Goal: Check status

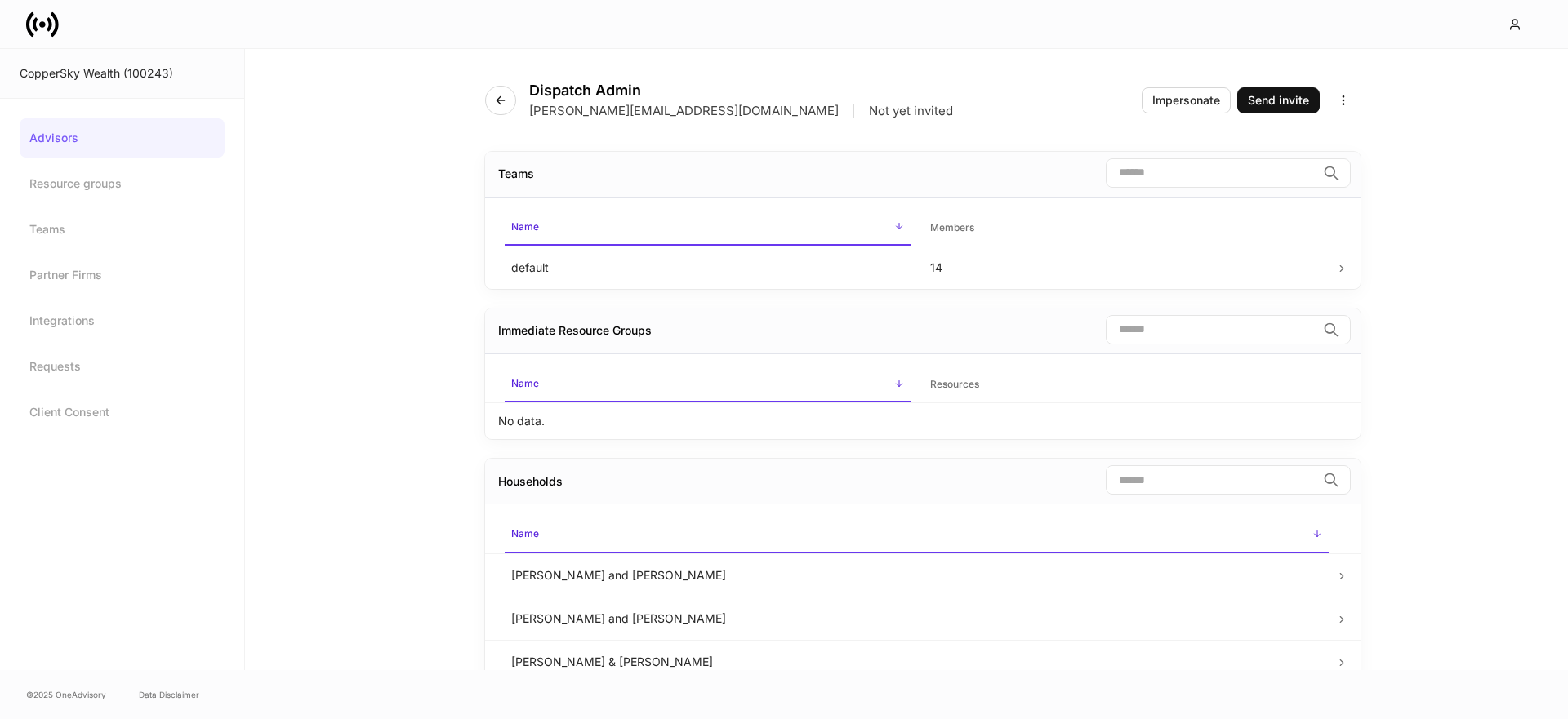
click at [49, 21] on icon at bounding box center [49, 24] width 5 height 14
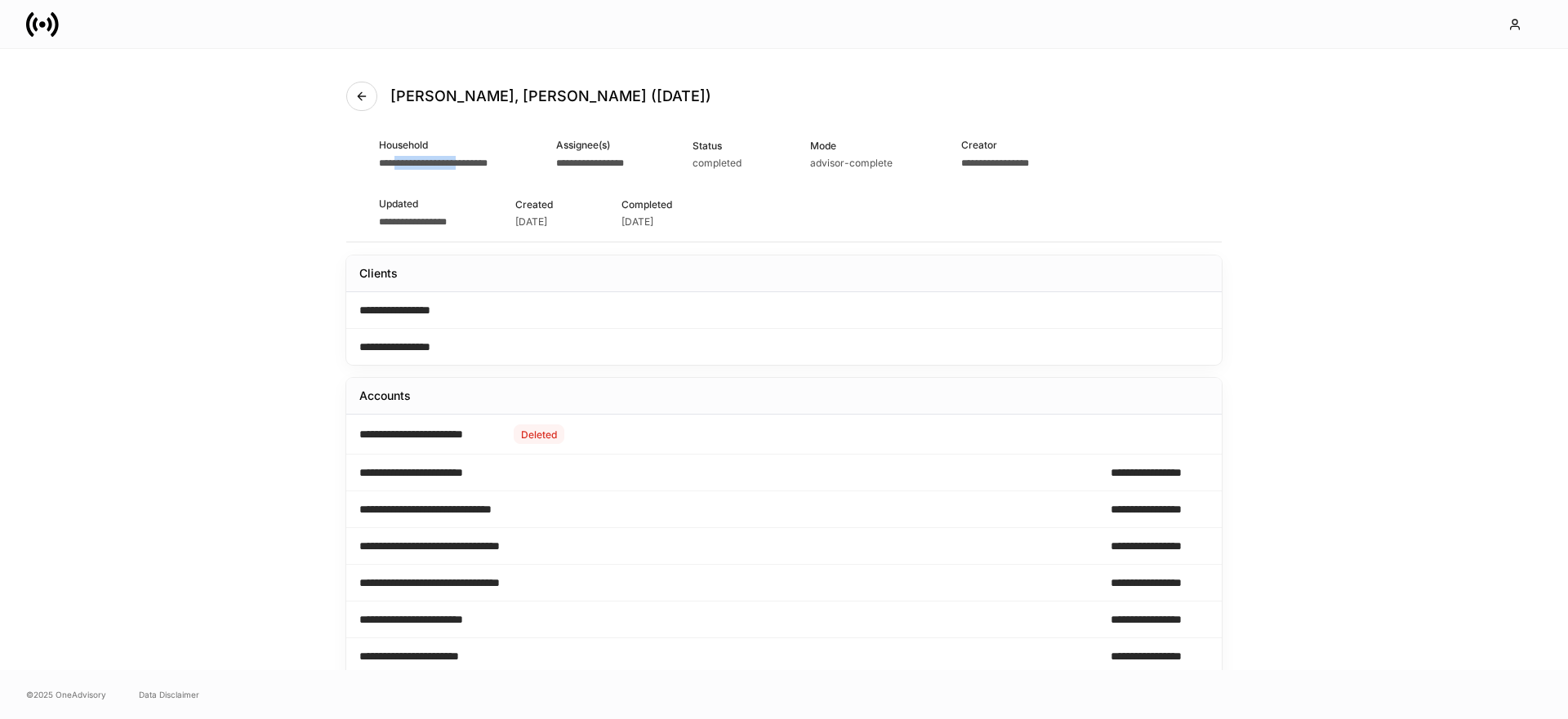
click at [472, 165] on span "**********" at bounding box center [433, 163] width 109 height 10
drag, startPoint x: 586, startPoint y: 161, endPoint x: 667, endPoint y: 159, distance: 81.0
click at [624, 159] on span "**********" at bounding box center [590, 163] width 68 height 10
click at [793, 159] on div "Status completed" at bounding box center [743, 153] width 101 height 58
drag, startPoint x: 960, startPoint y: 160, endPoint x: 982, endPoint y: 160, distance: 22.0
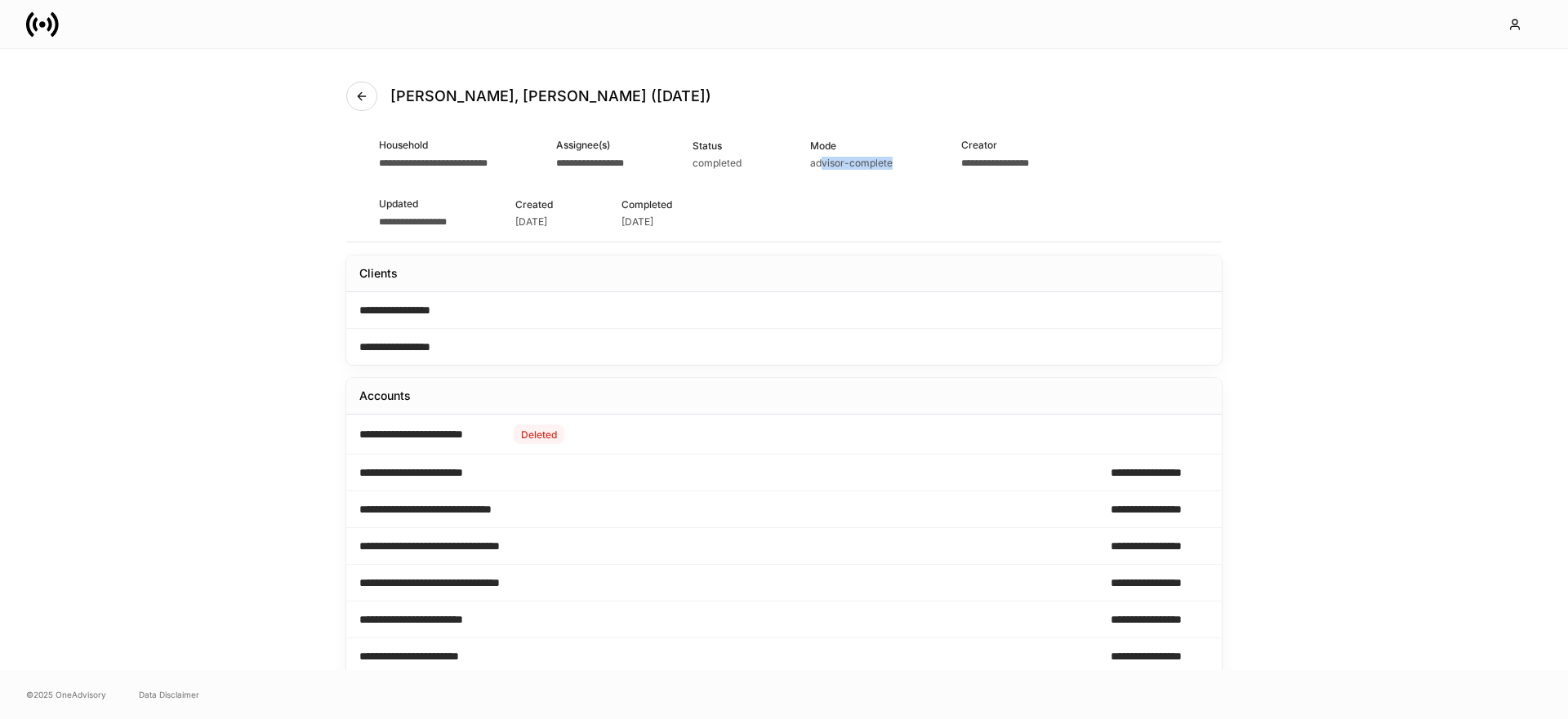
click at [945, 160] on div "Mode advisor-complete" at bounding box center [877, 153] width 134 height 58
click at [892, 154] on div "advisor-complete" at bounding box center [851, 162] width 82 height 16
click at [64, 19] on link at bounding box center [49, 25] width 45 height 33
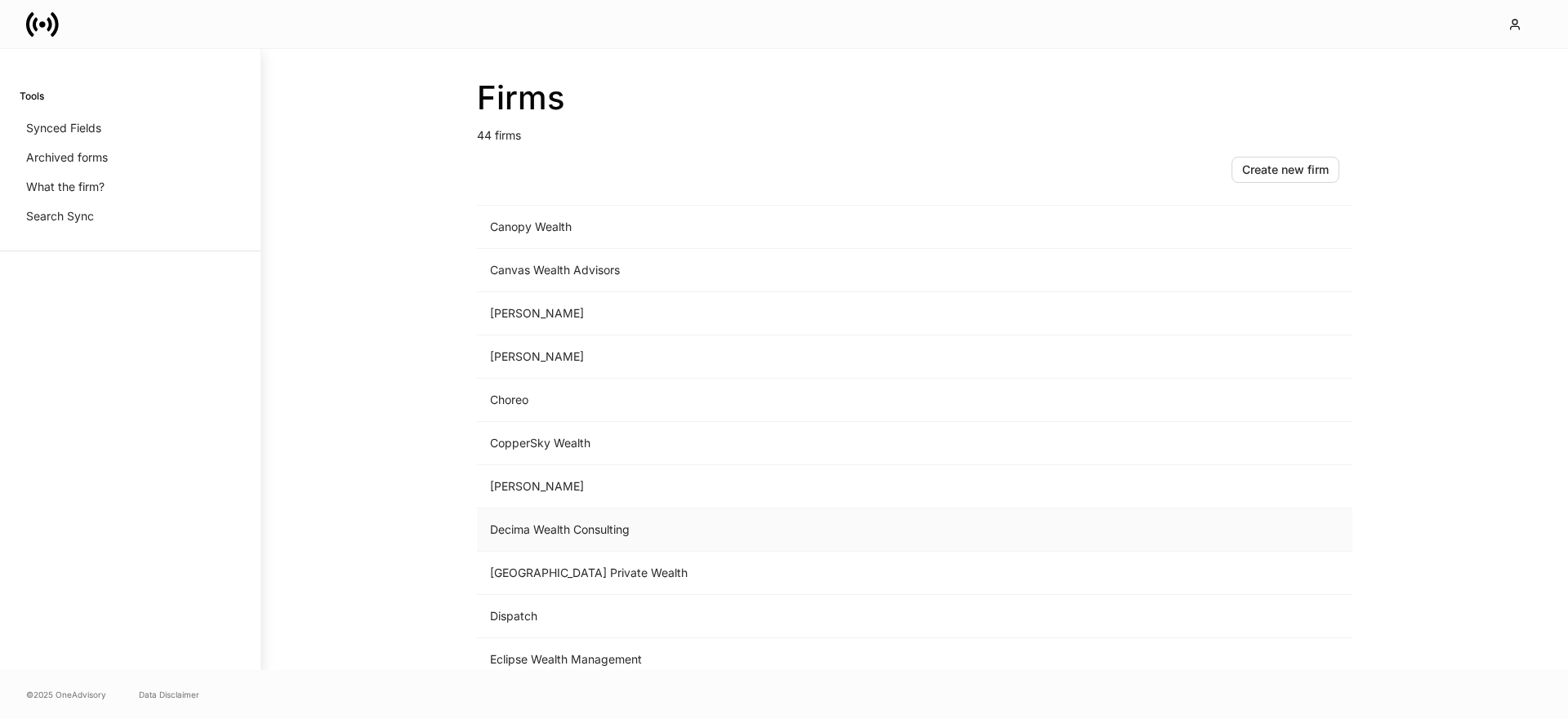
scroll to position [409, 0]
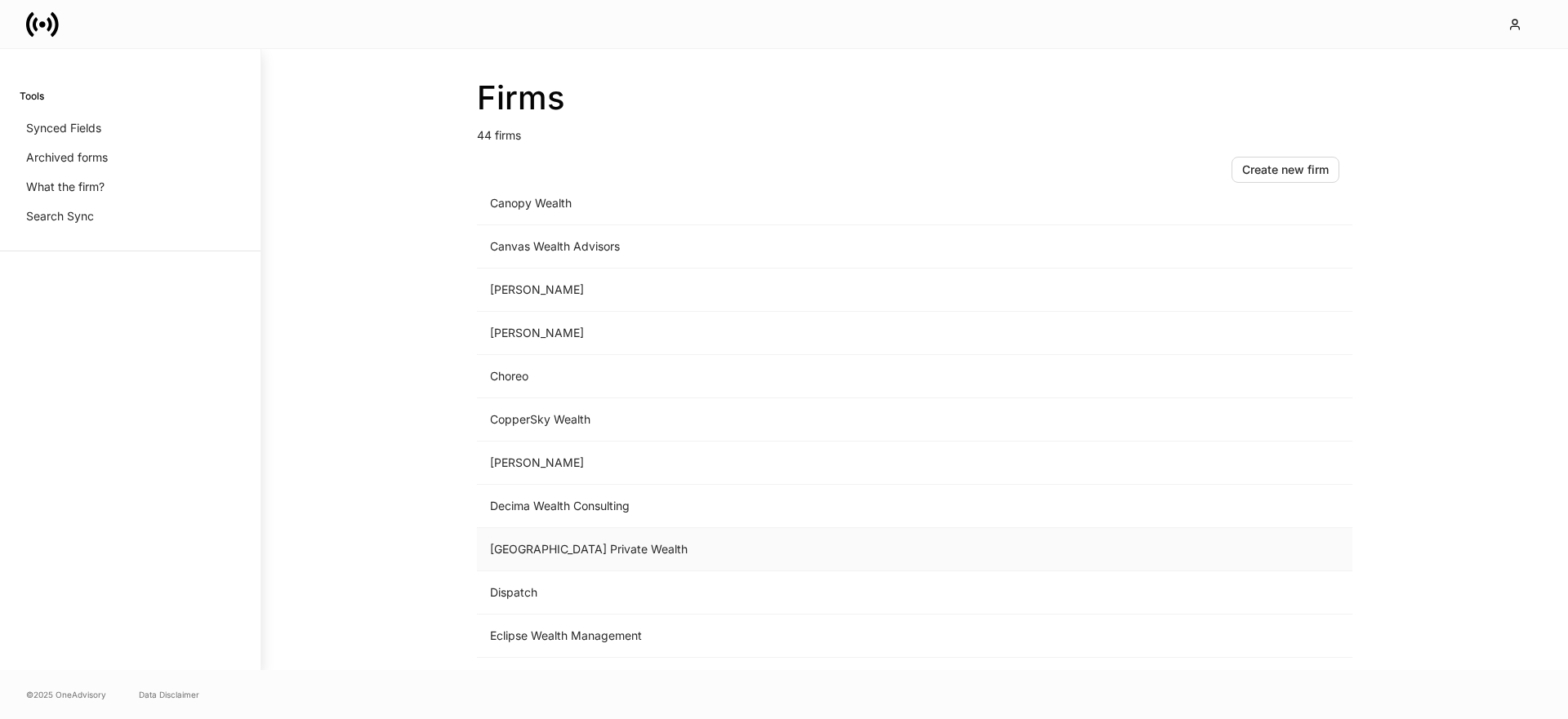
click at [554, 550] on td "[GEOGRAPHIC_DATA] Private Wealth" at bounding box center [779, 550] width 605 height 43
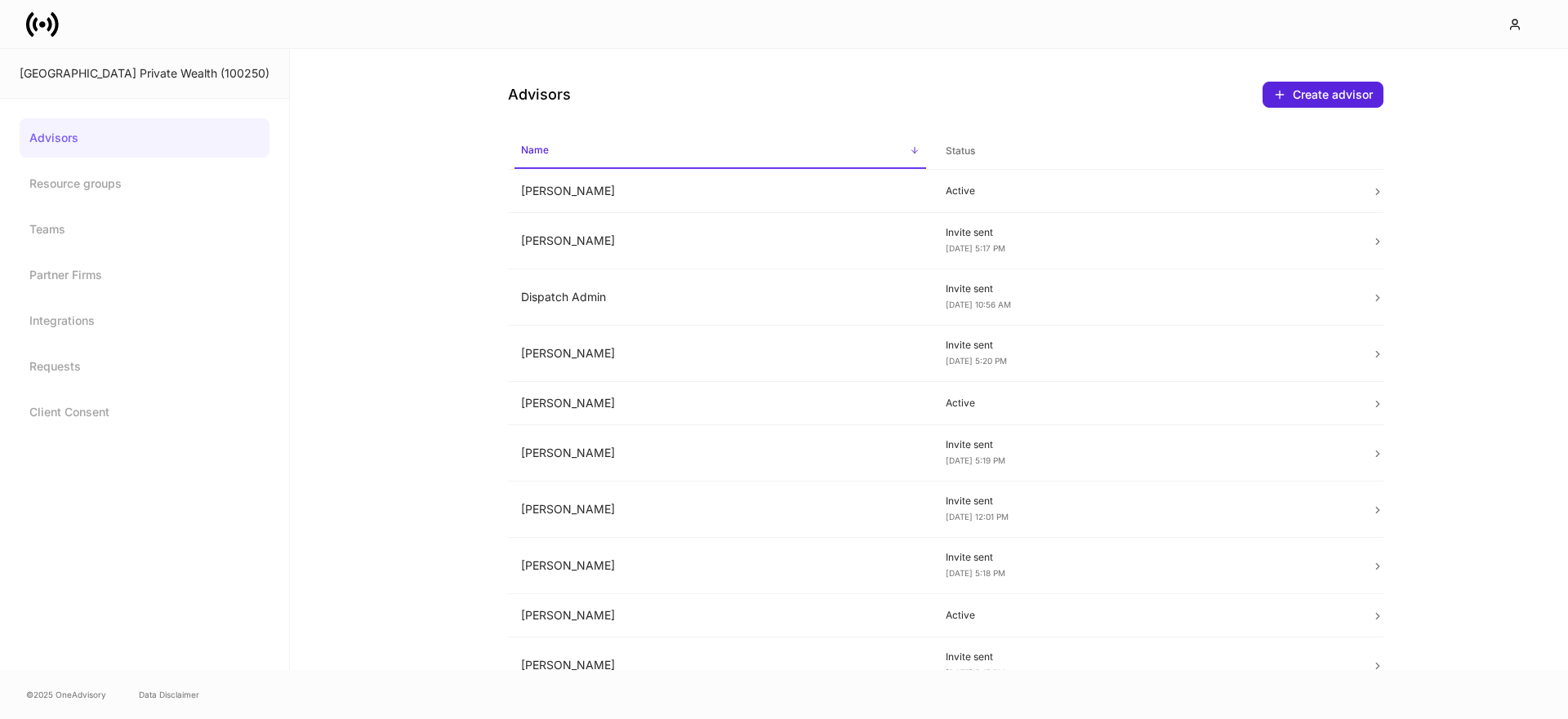
click at [180, 67] on div "[GEOGRAPHIC_DATA] Private Wealth (100250)" at bounding box center [144, 73] width 250 height 16
drag, startPoint x: 180, startPoint y: 67, endPoint x: 188, endPoint y: 152, distance: 85.4
click at [180, 67] on div "[GEOGRAPHIC_DATA] Private Wealth (100250)" at bounding box center [144, 73] width 250 height 16
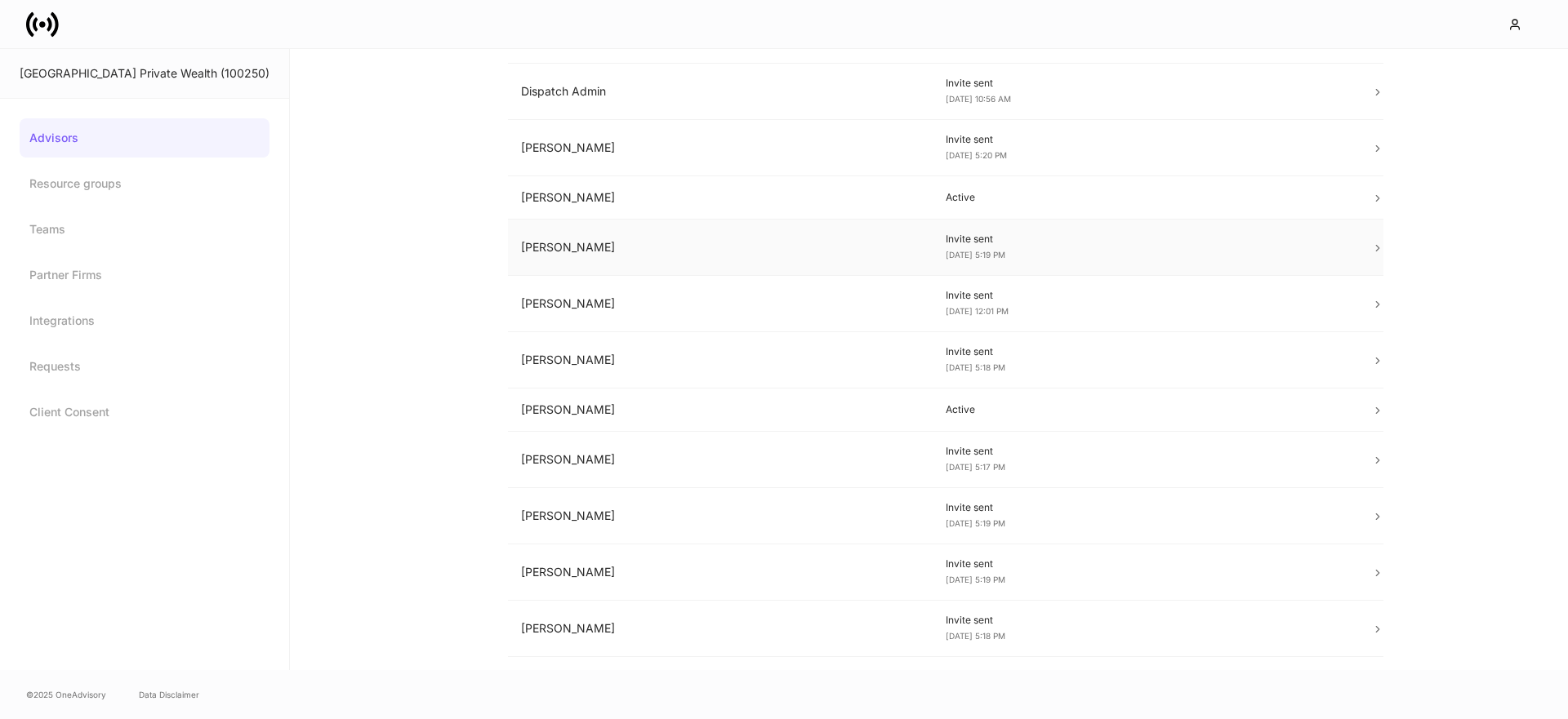
scroll to position [408, 0]
